Goal: Task Accomplishment & Management: Manage account settings

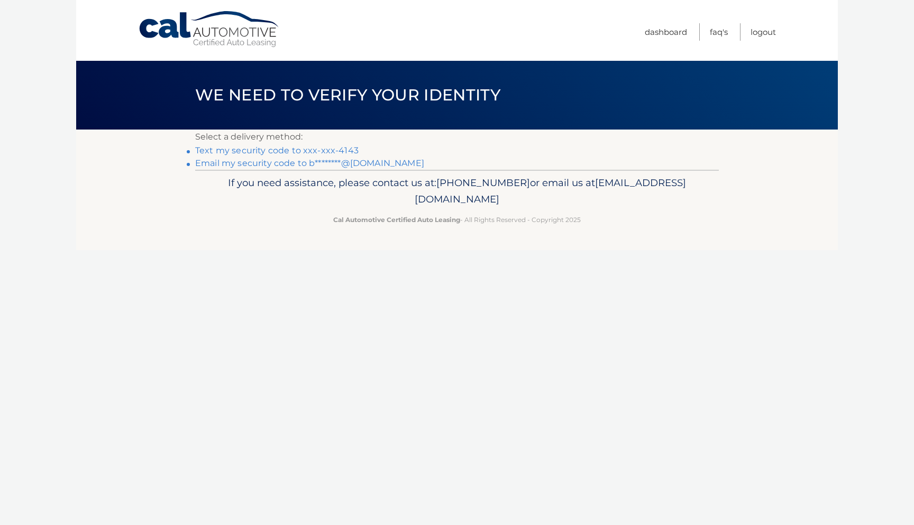
click at [332, 153] on link "Text my security code to xxx-xxx-4143" at bounding box center [276, 150] width 163 height 10
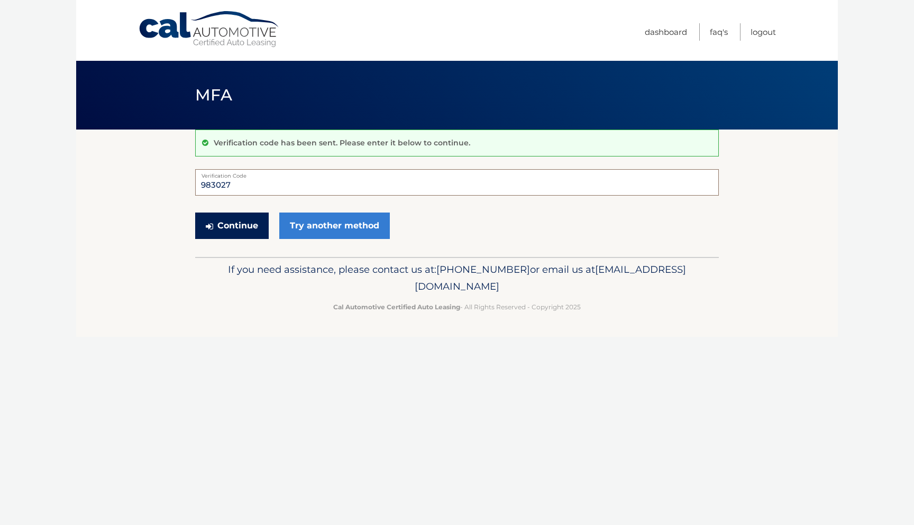
type input "983027"
click at [232, 225] on button "Continue" at bounding box center [231, 226] width 73 height 26
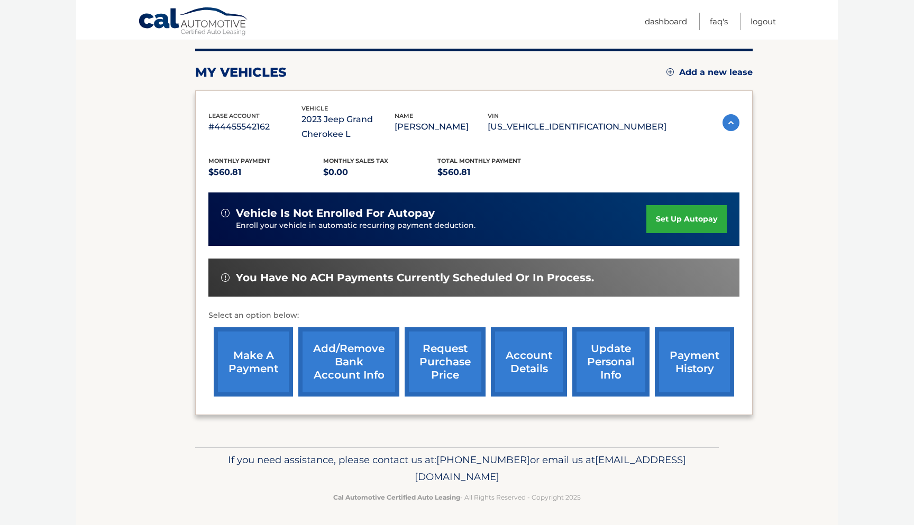
scroll to position [128, 0]
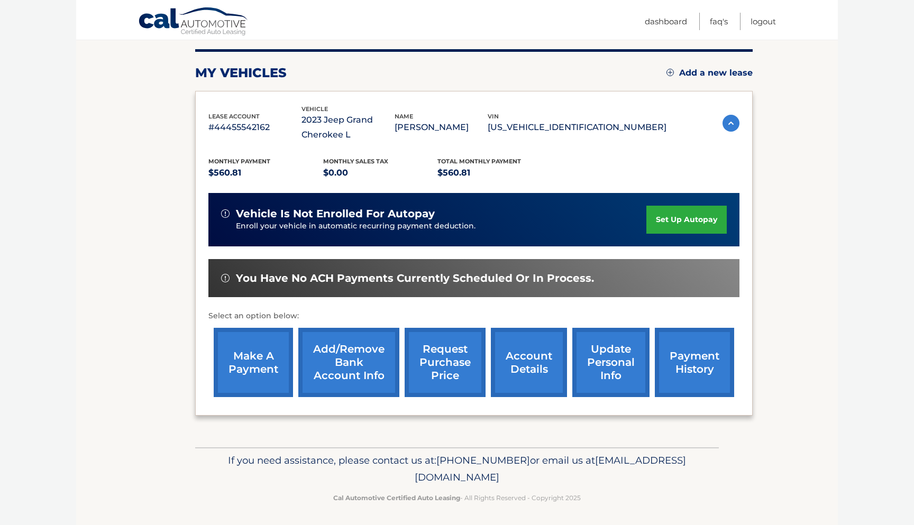
click at [227, 360] on link "make a payment" at bounding box center [253, 362] width 79 height 69
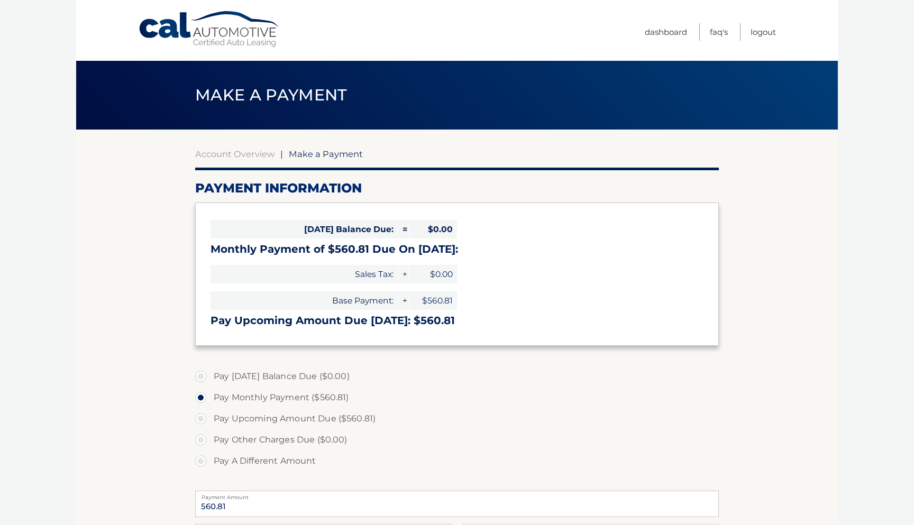
select select "MTczOTJlNzItM2VlZS00ZTJjLWJjYzAtOGVjZDFkOGY0MWEz"
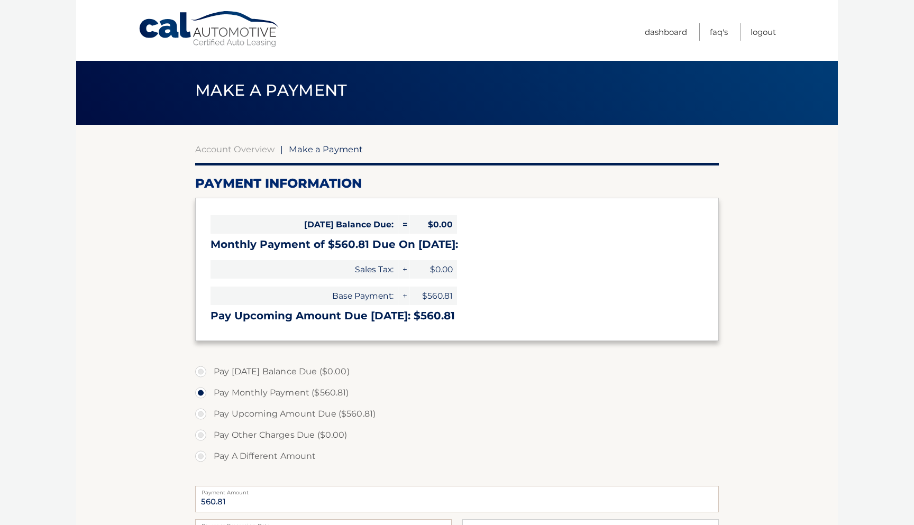
scroll to position [1, 0]
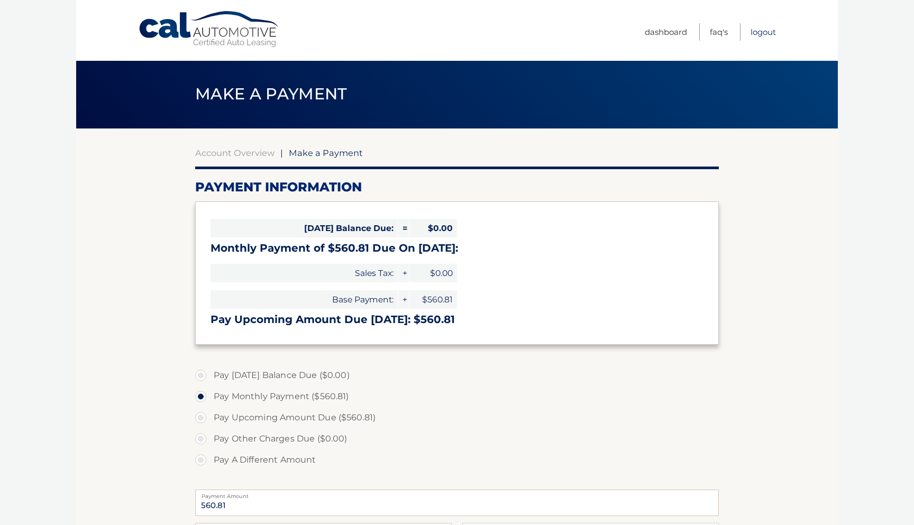
click at [760, 30] on link "Logout" at bounding box center [762, 31] width 25 height 17
